Goal: Navigation & Orientation: Find specific page/section

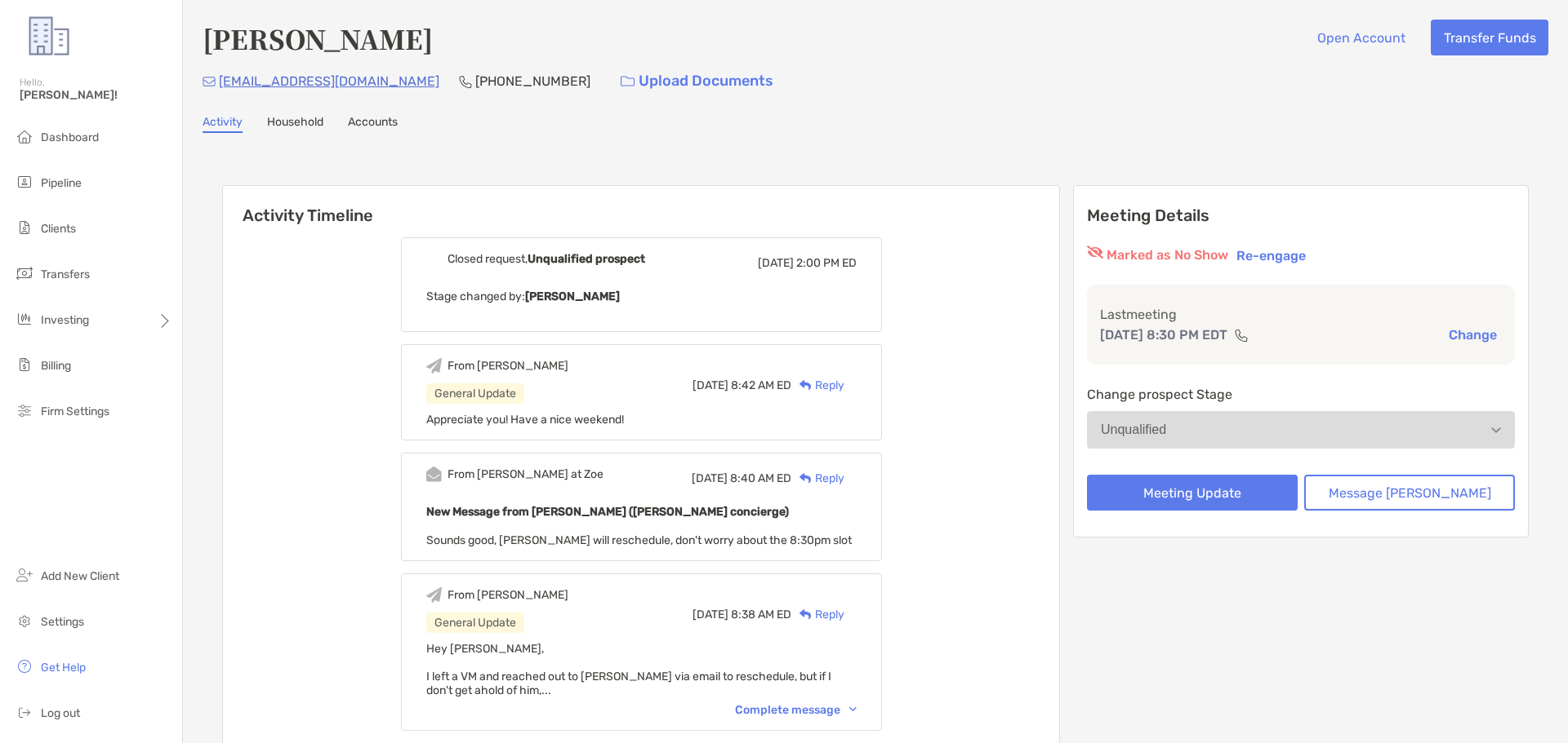
click at [82, 202] on ul "Dashboard Pipeline Clients Transfers Investing Billing Firm Settings" at bounding box center [91, 281] width 182 height 319
click at [82, 193] on li "Pipeline" at bounding box center [91, 183] width 182 height 32
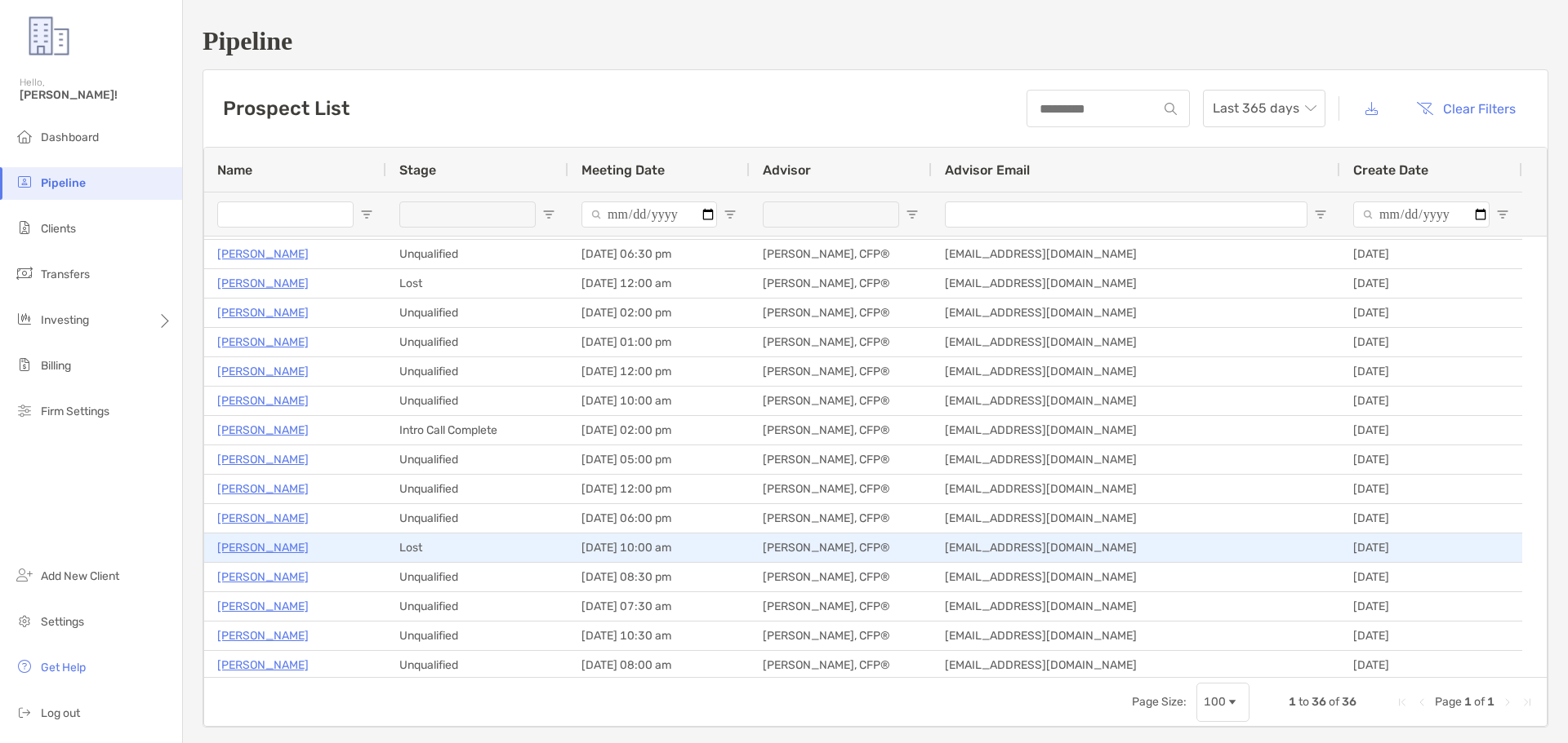
click at [273, 543] on p "[PERSON_NAME]" at bounding box center [263, 548] width 91 height 20
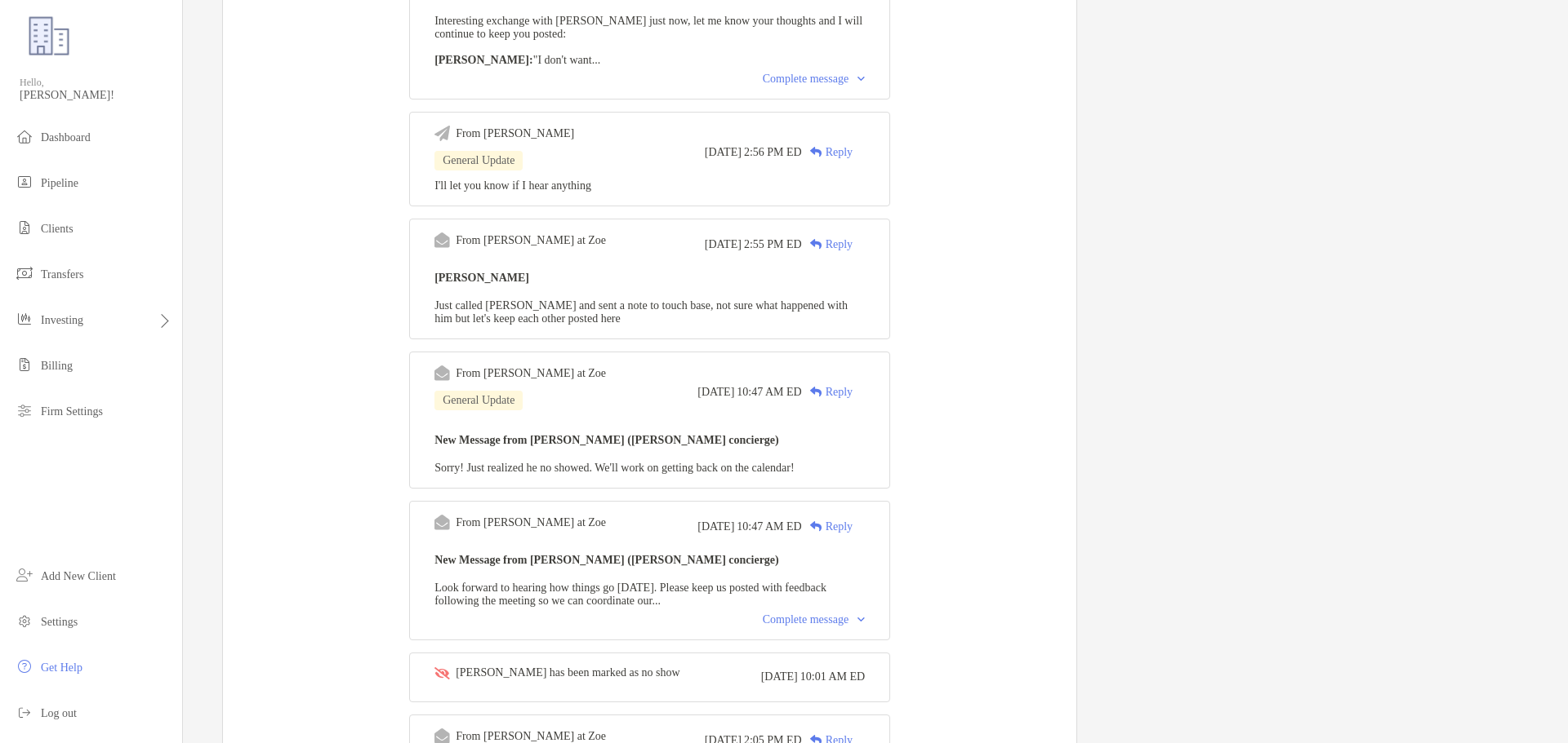
scroll to position [980, 0]
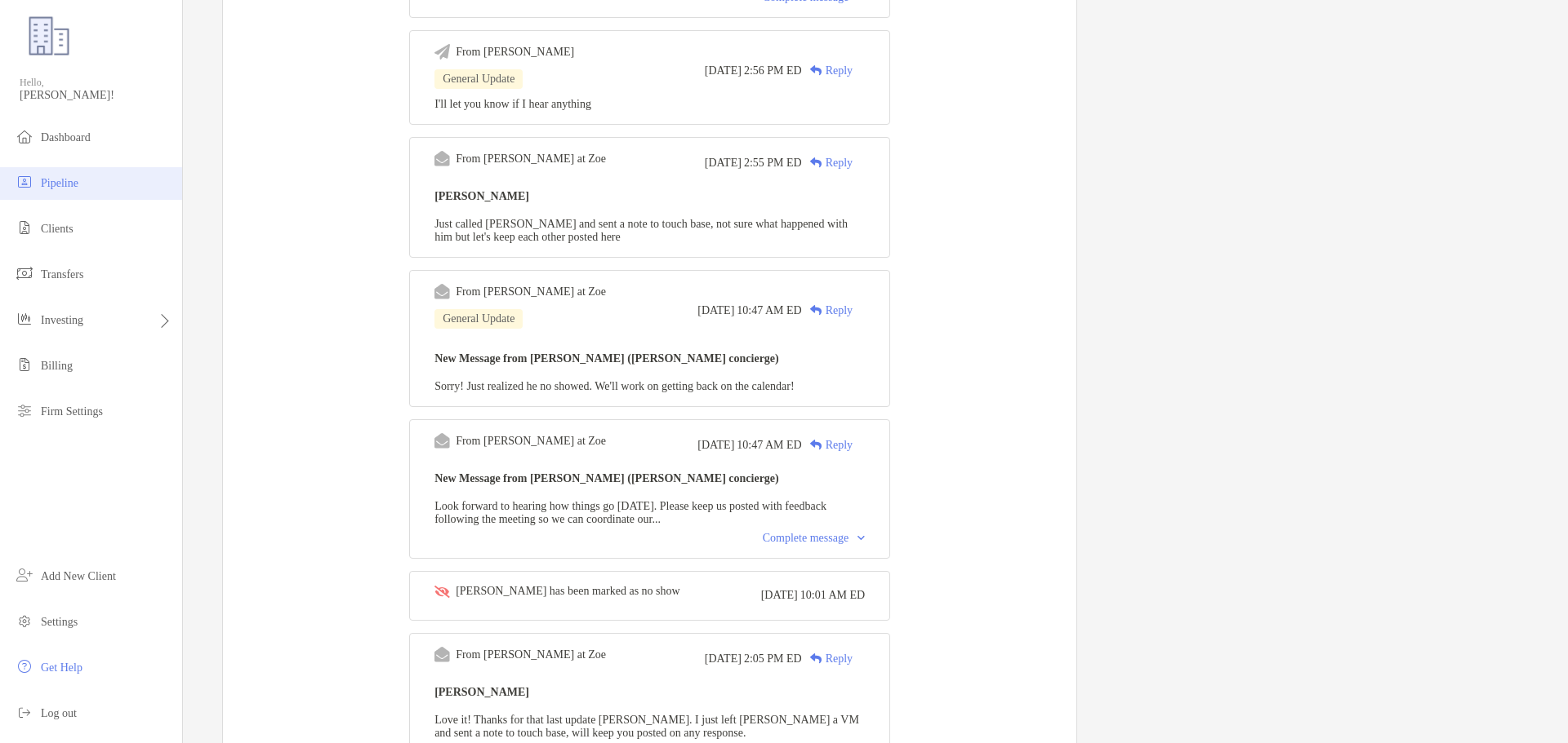
click at [61, 178] on span "Pipeline" at bounding box center [59, 182] width 38 height 12
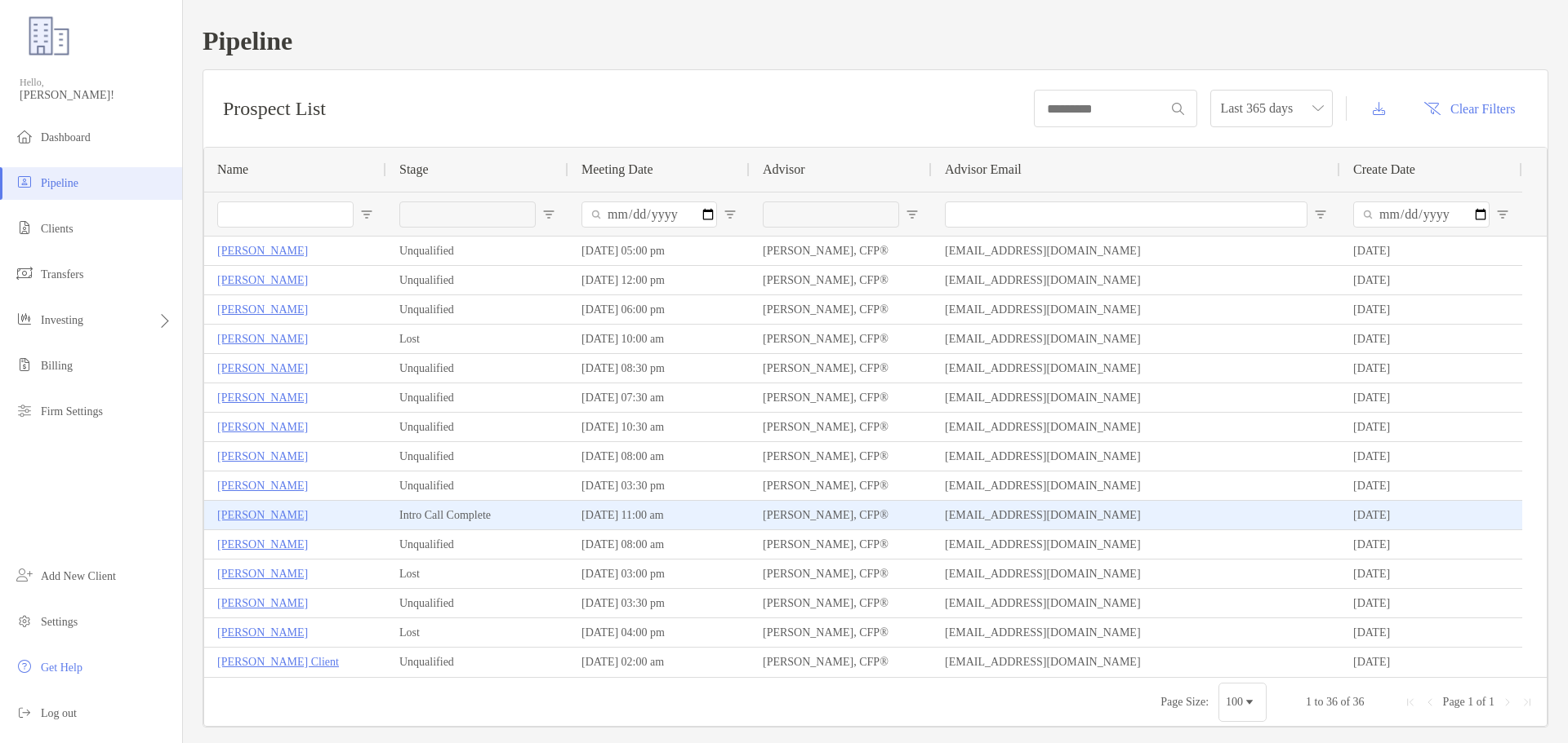
scroll to position [82, 0]
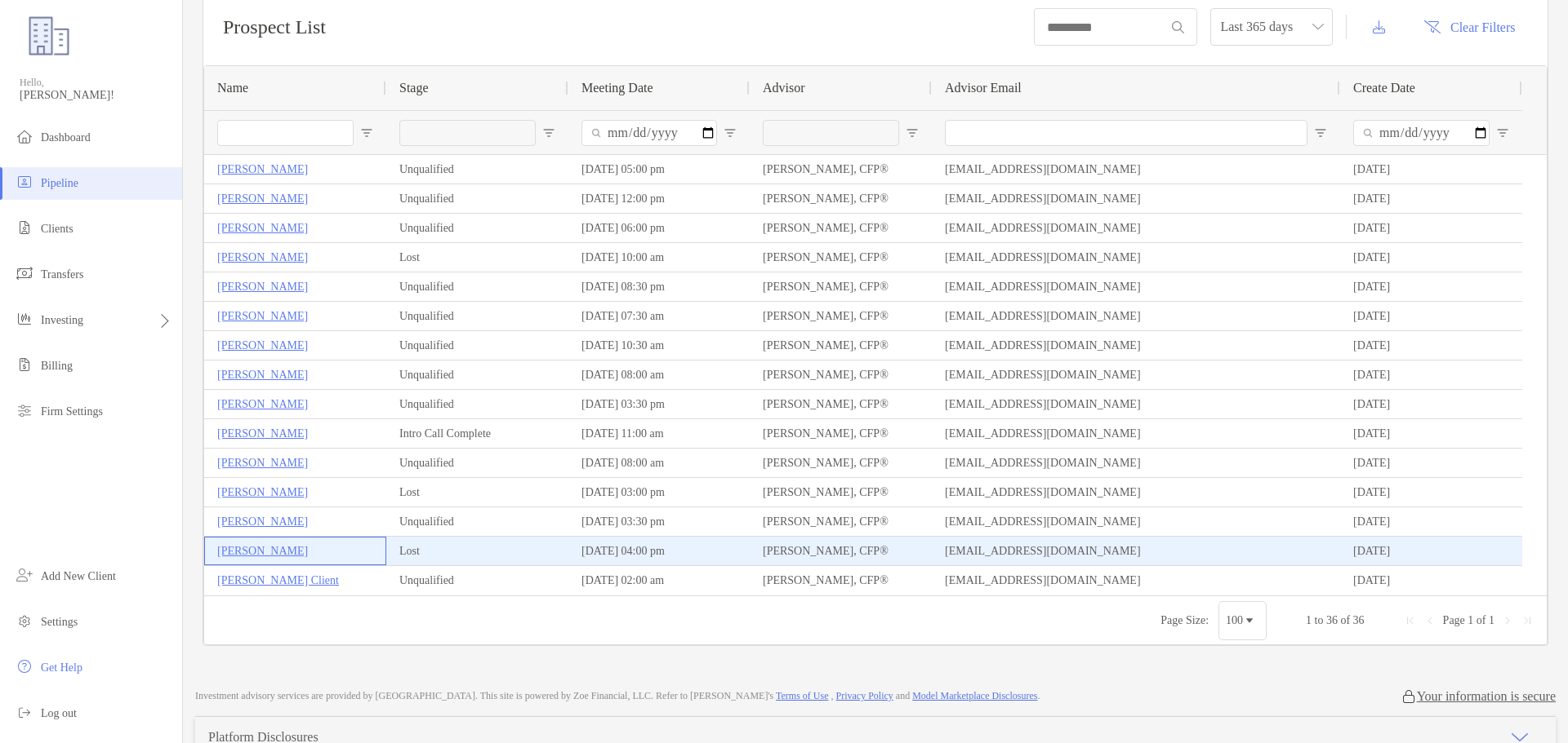
click at [301, 548] on p "[PERSON_NAME]" at bounding box center [263, 551] width 90 height 20
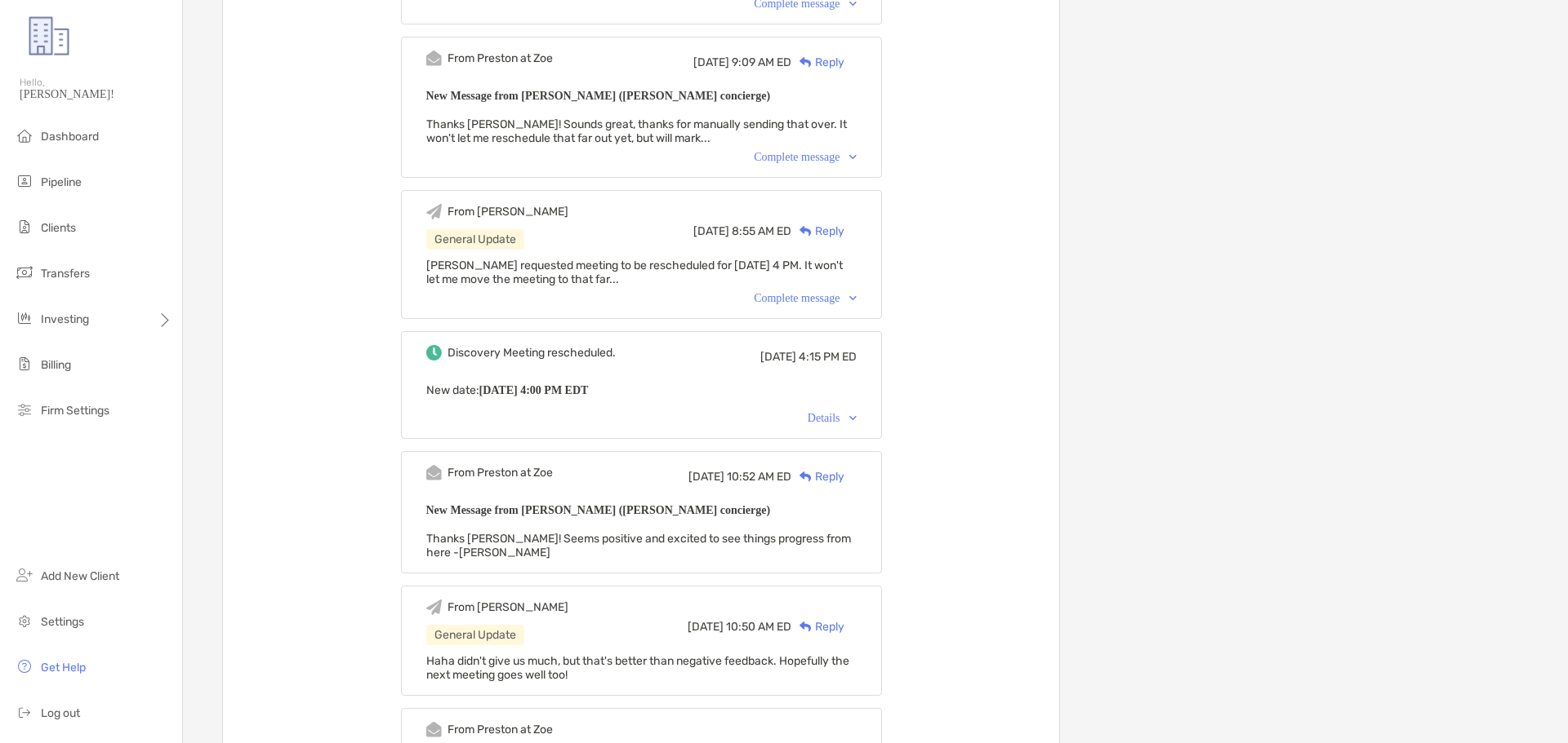
scroll to position [490, 0]
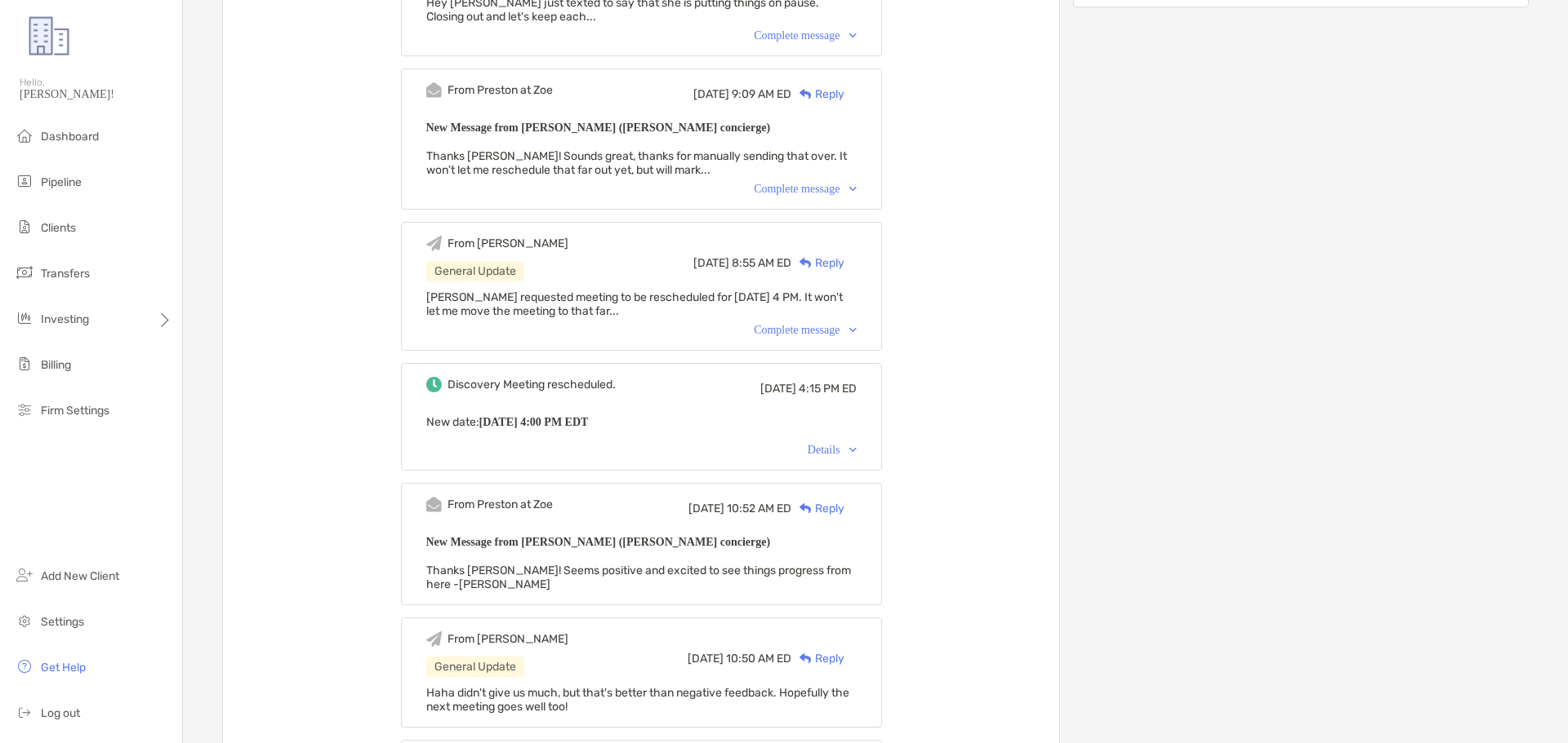
click at [790, 337] on div "Complete message" at bounding box center [804, 331] width 102 height 13
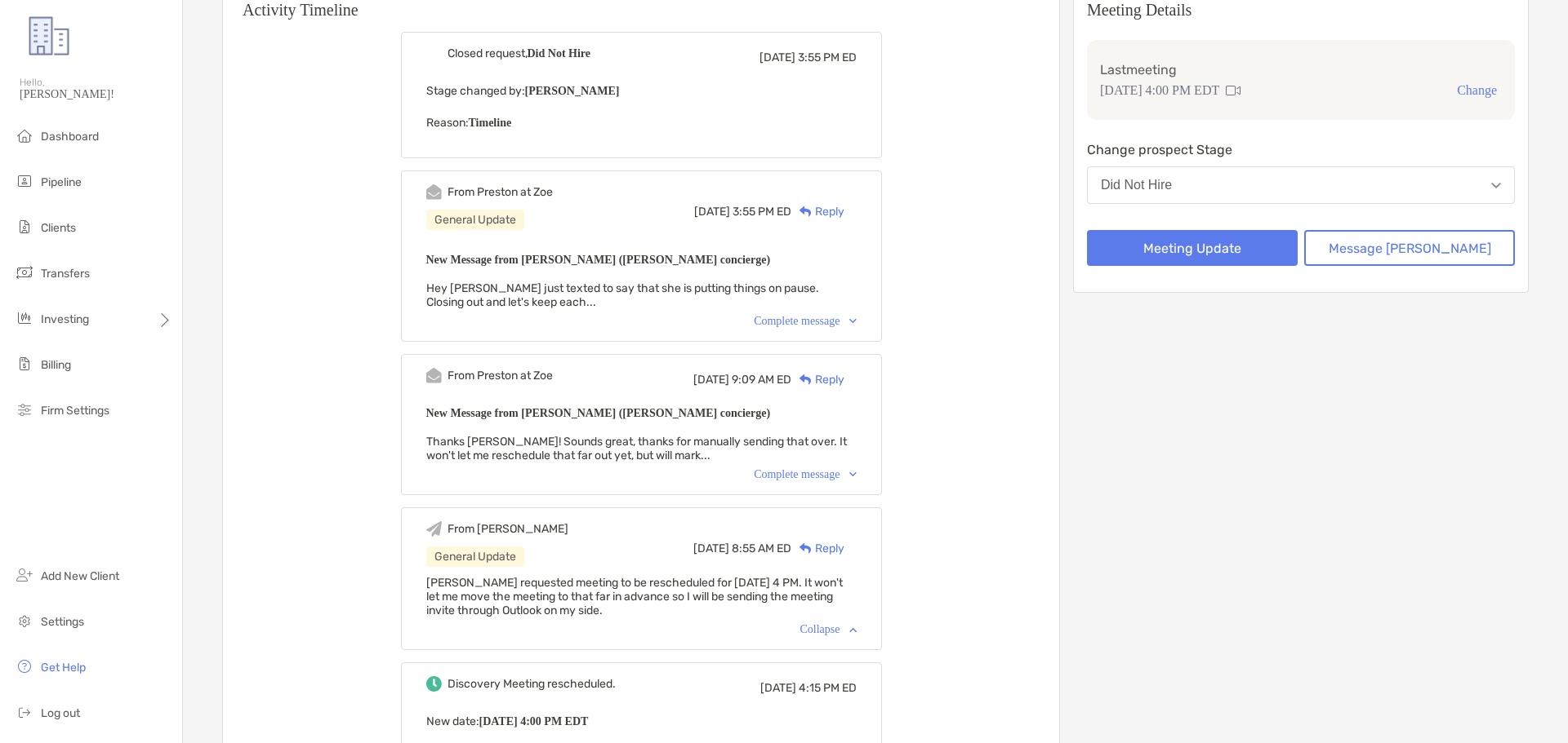
scroll to position [163, 0]
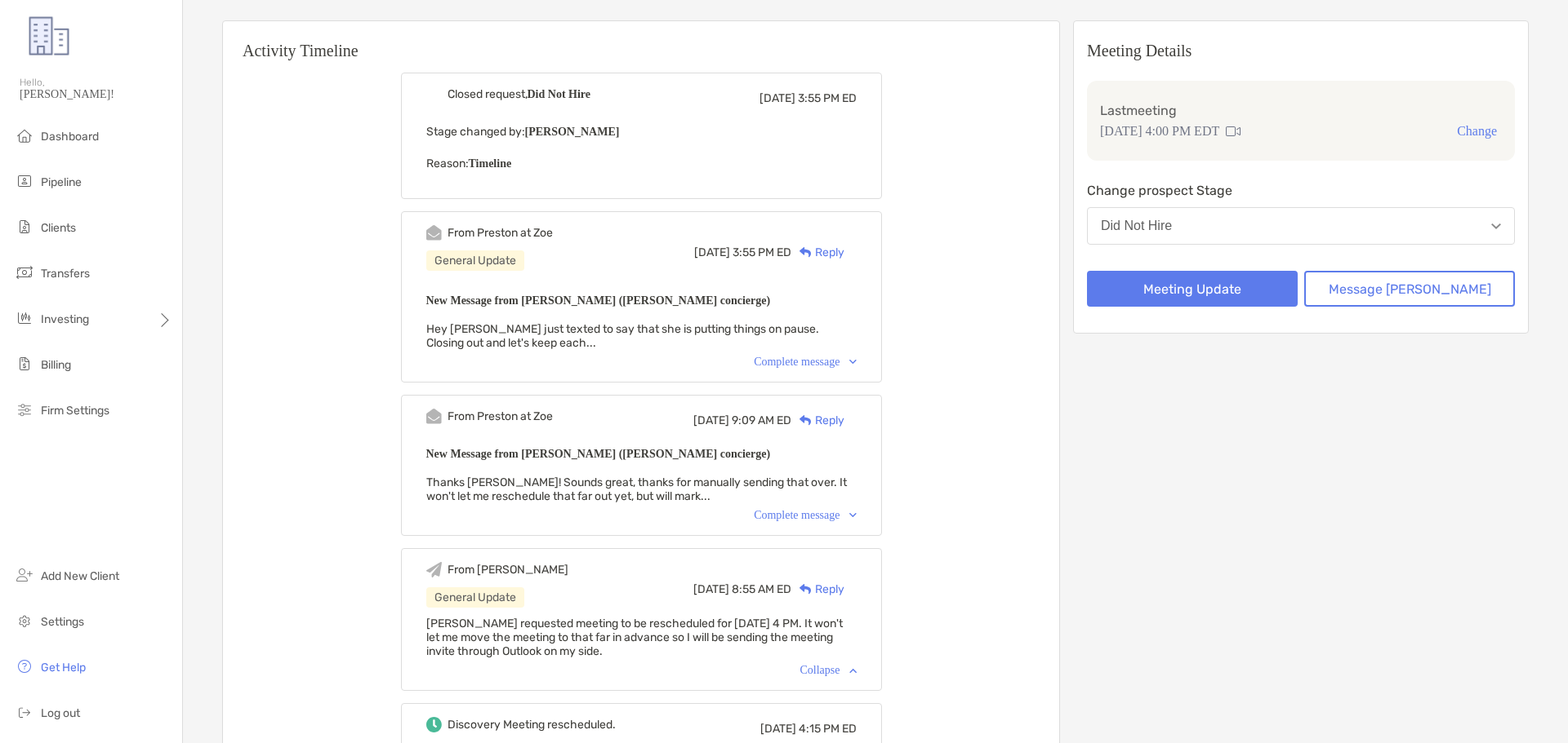
click at [782, 366] on div "Complete message" at bounding box center [804, 362] width 102 height 13
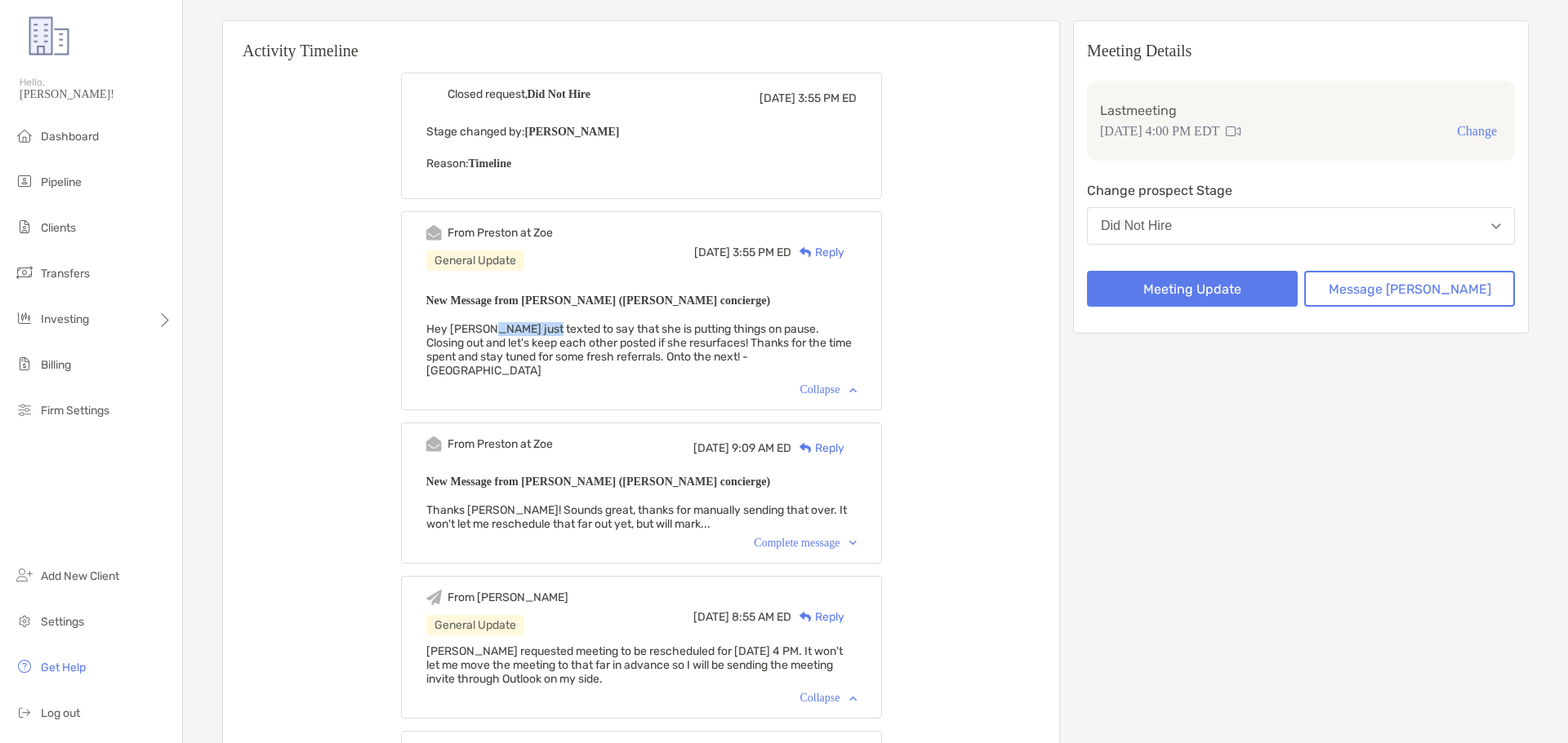
drag, startPoint x: 507, startPoint y: 327, endPoint x: 569, endPoint y: 331, distance: 62.1
click at [569, 331] on span "Hey [PERSON_NAME] just texted to say that she is putting things on pause. Closi…" at bounding box center [639, 350] width 426 height 55
click at [80, 184] on span "Pipeline" at bounding box center [61, 182] width 41 height 14
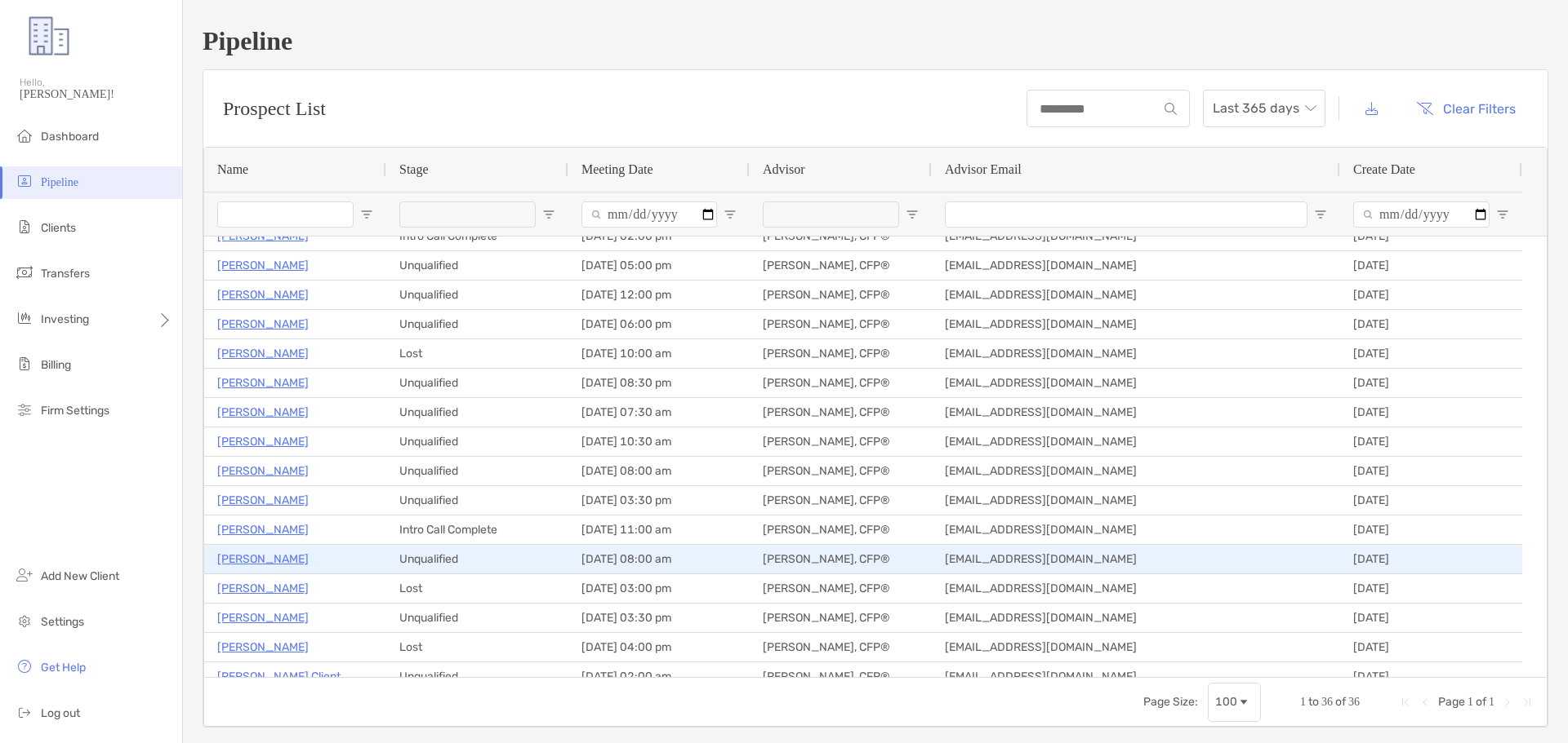
scroll to position [617, 0]
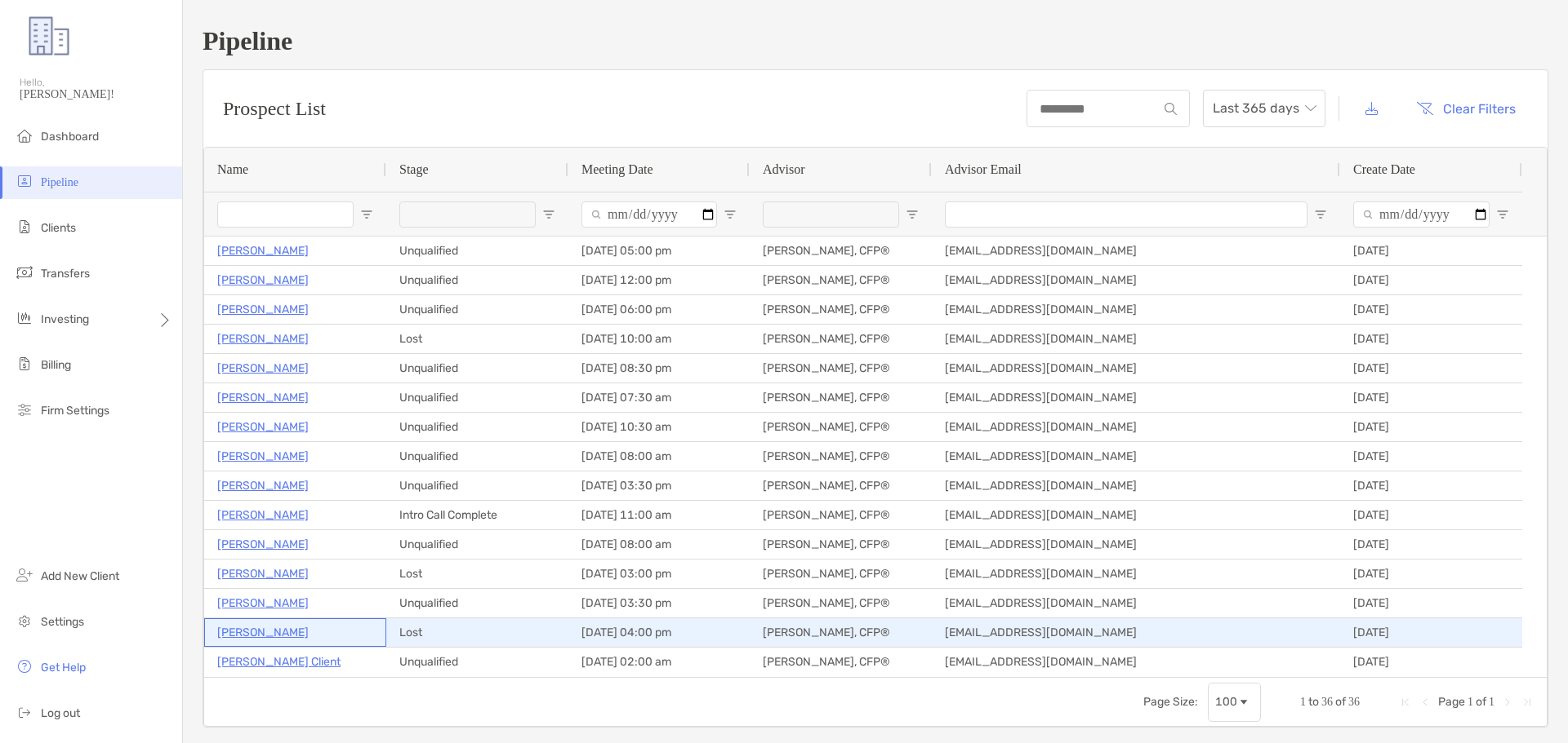
click at [283, 628] on p "[PERSON_NAME]" at bounding box center [263, 633] width 91 height 20
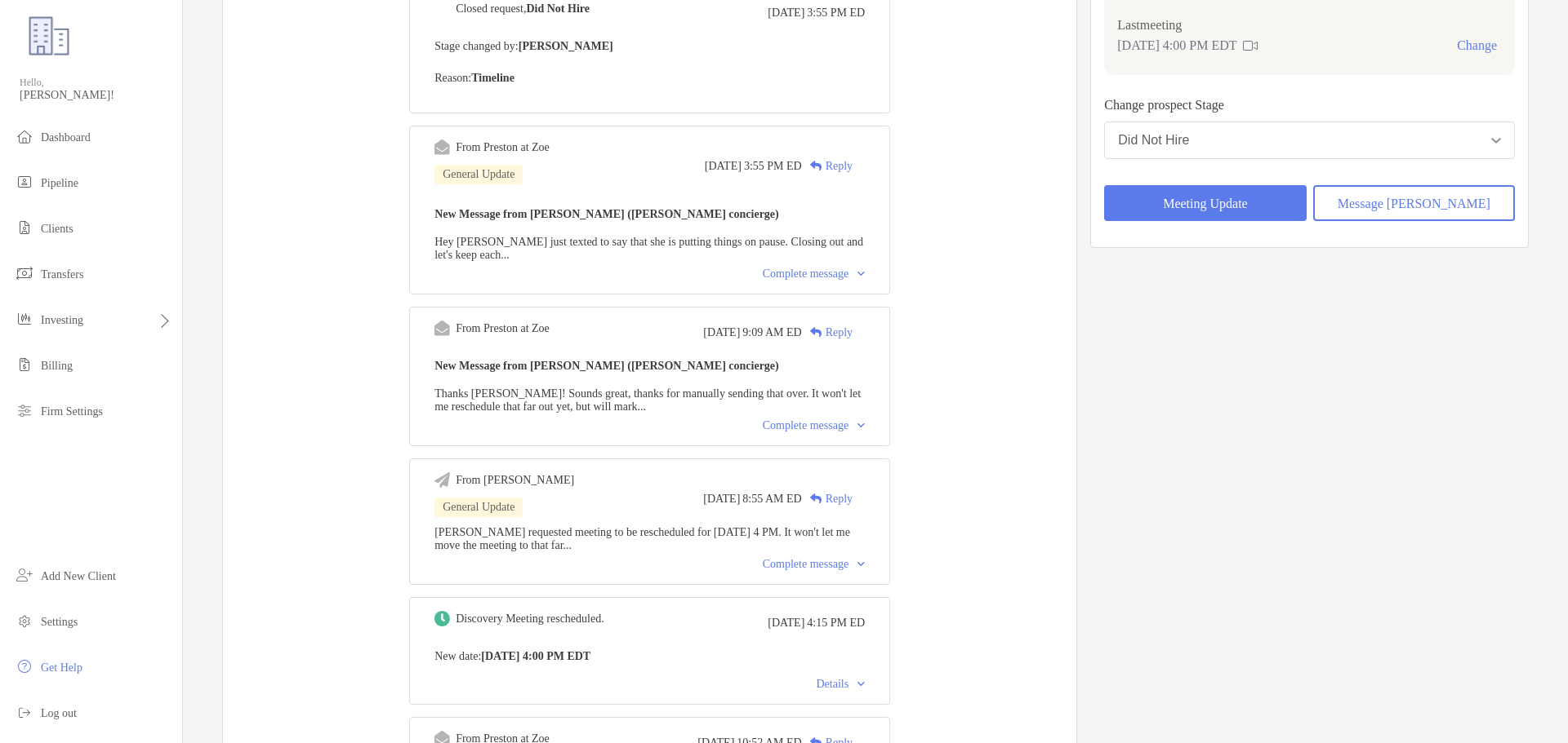
scroll to position [245, 0]
